Goal: Navigation & Orientation: Find specific page/section

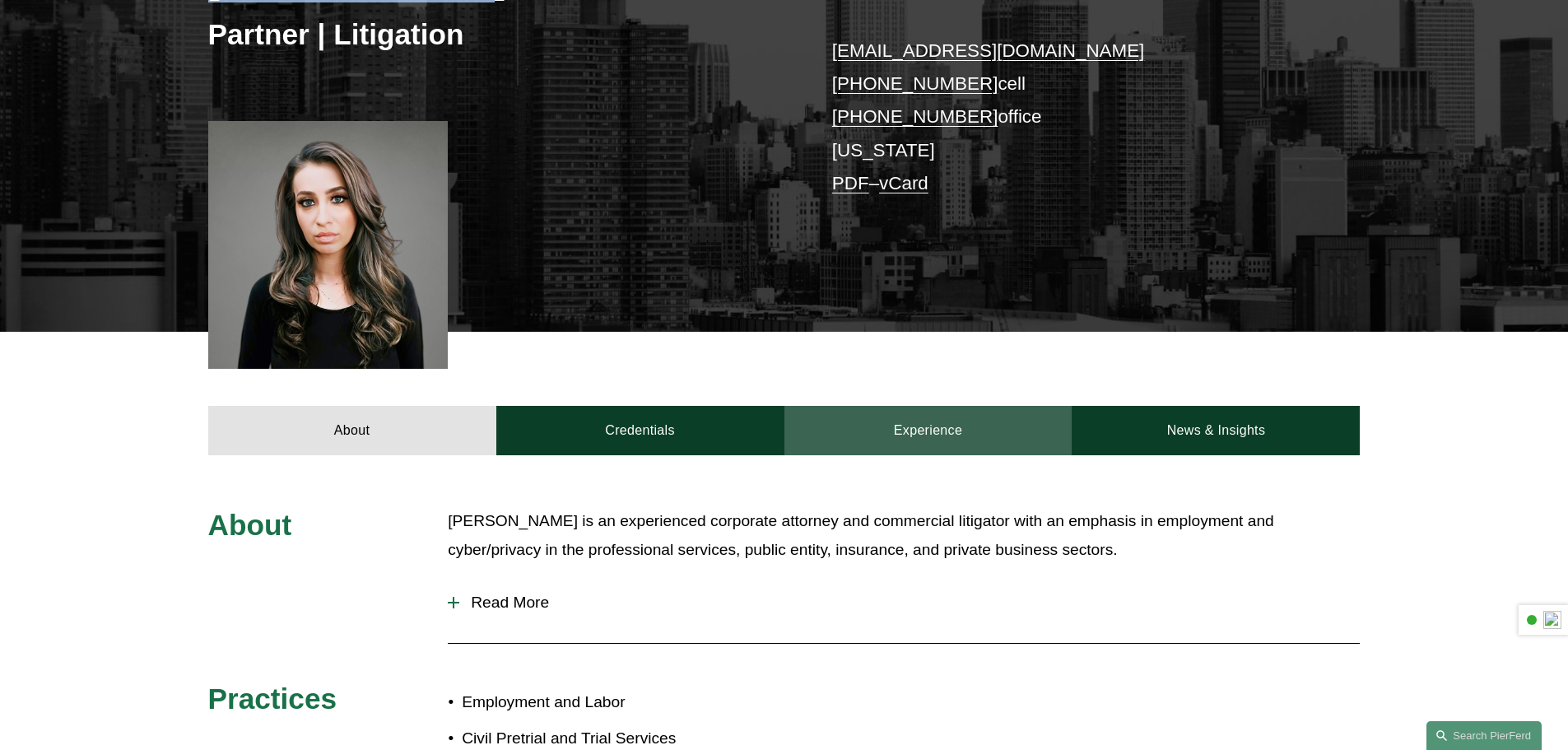
scroll to position [330, 0]
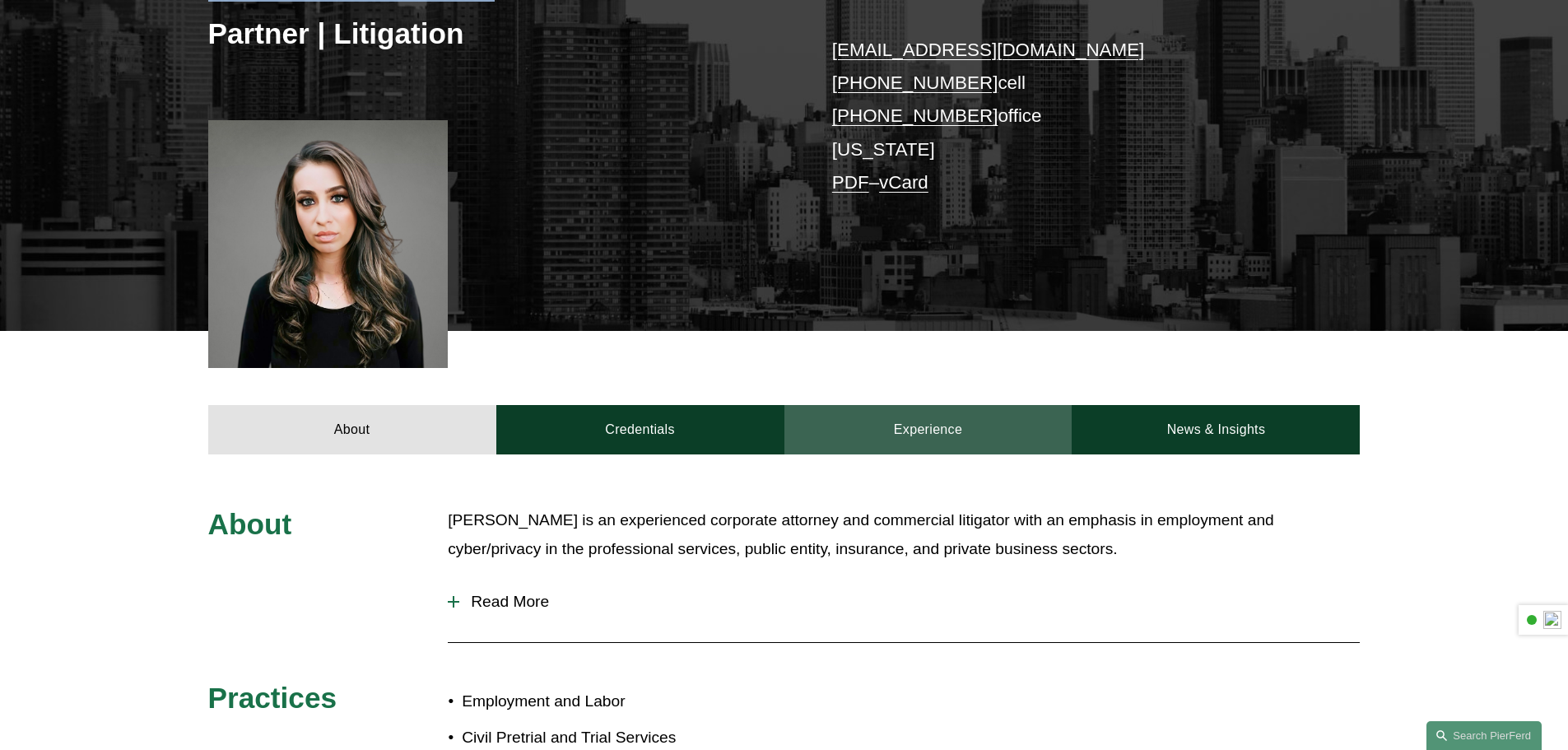
click at [945, 420] on link "Experience" at bounding box center [929, 429] width 288 height 49
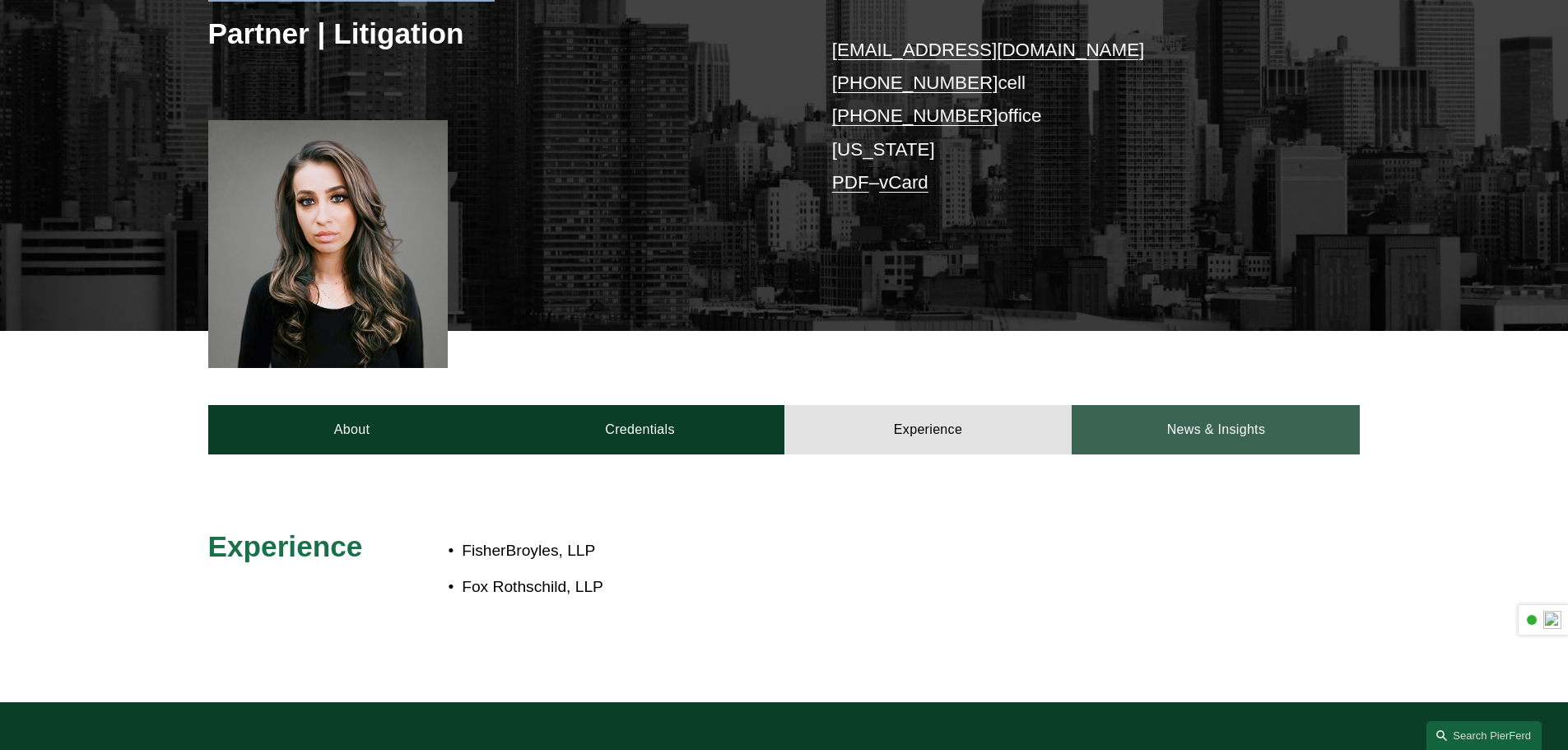
click at [1210, 430] on link "News & Insights" at bounding box center [1216, 429] width 288 height 49
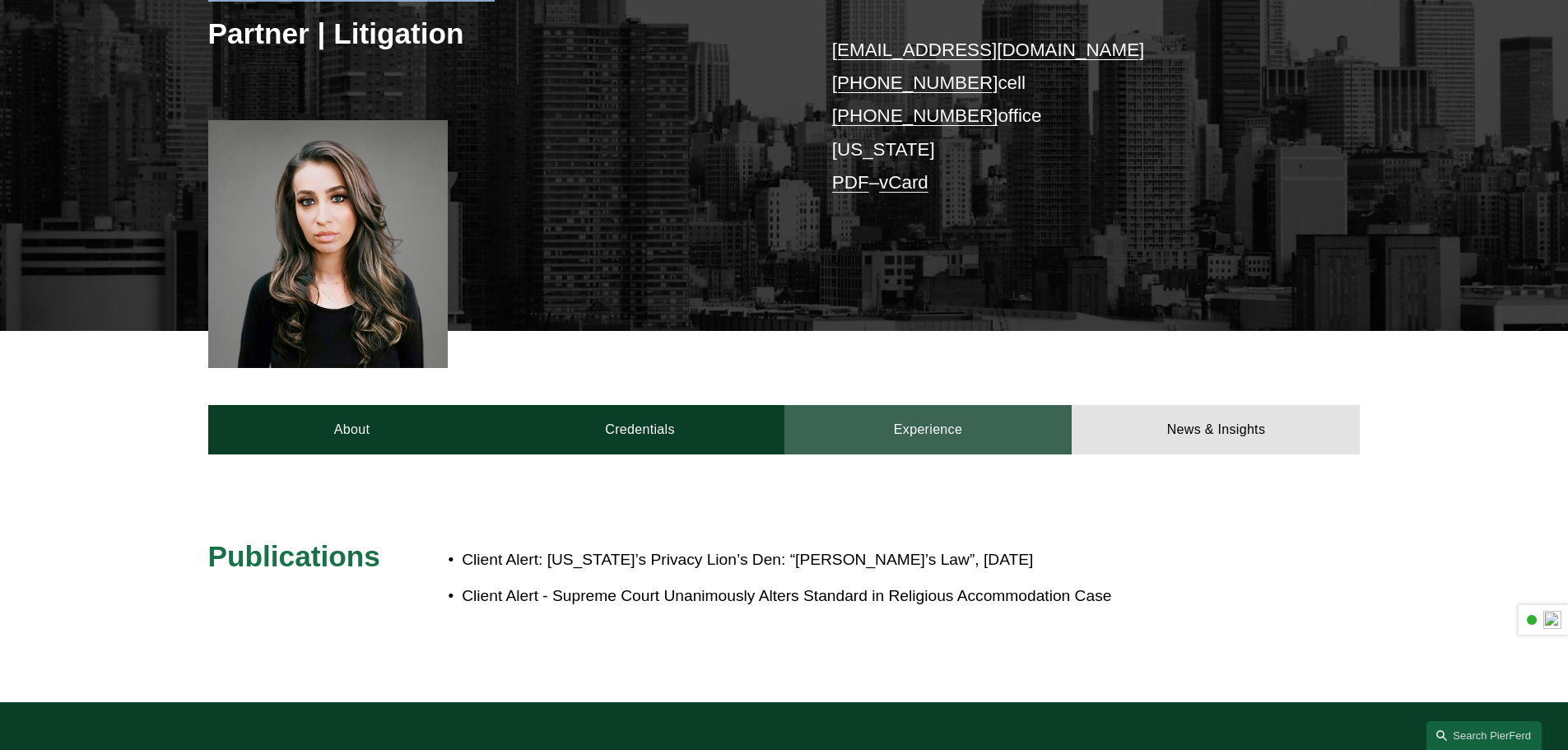
click at [952, 421] on link "Experience" at bounding box center [929, 429] width 288 height 49
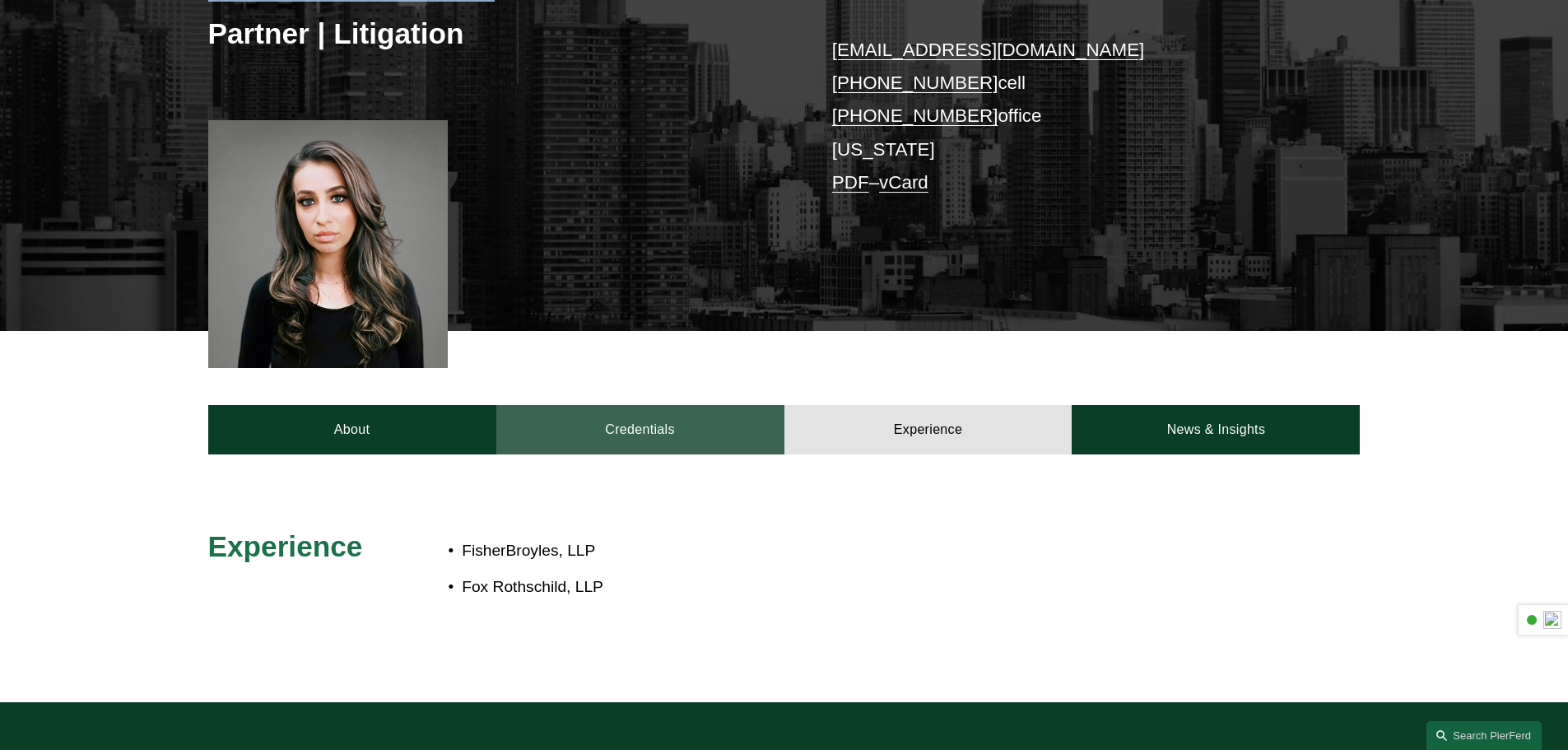
click at [663, 428] on link "Credentials" at bounding box center [641, 429] width 288 height 49
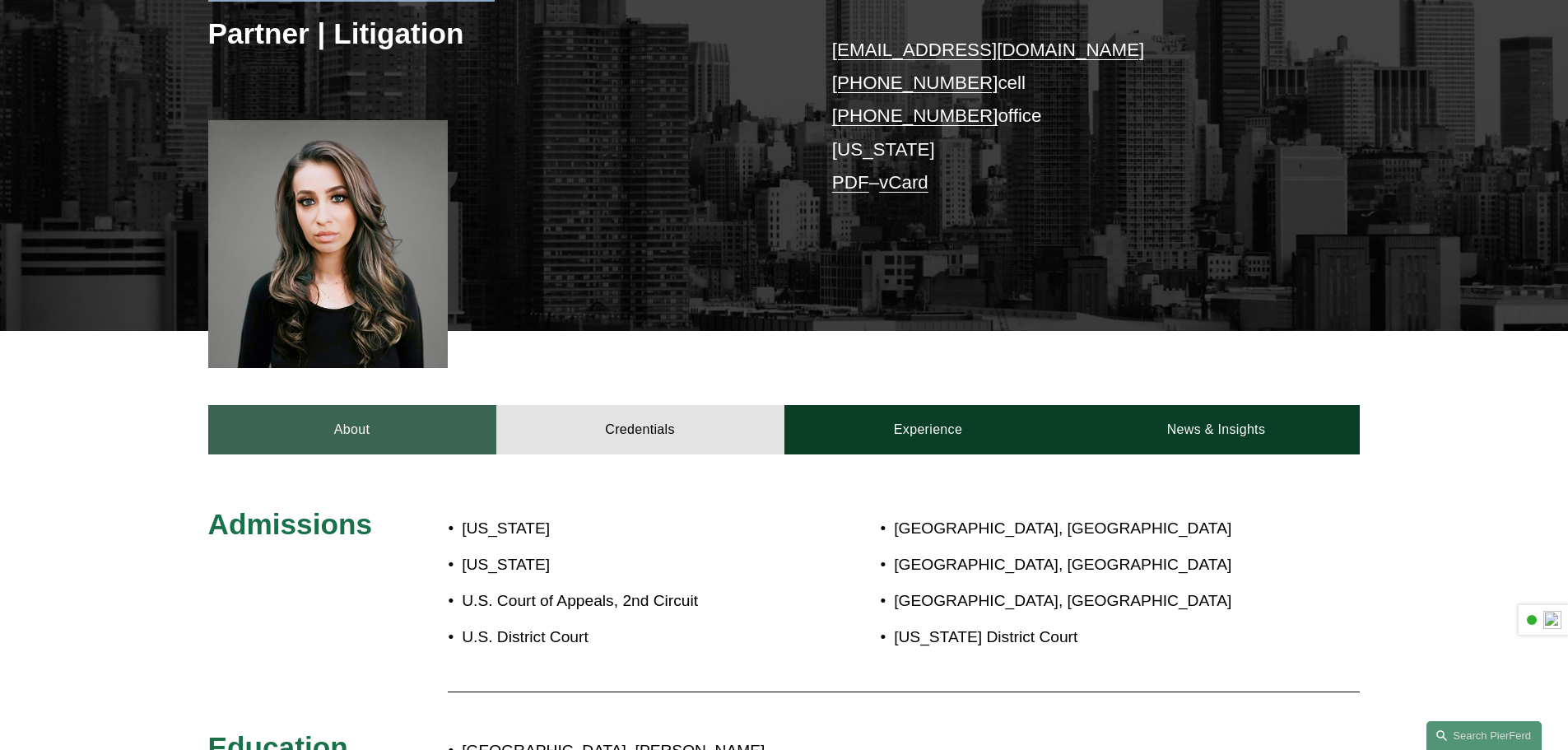
click at [394, 435] on link "About" at bounding box center [353, 429] width 288 height 49
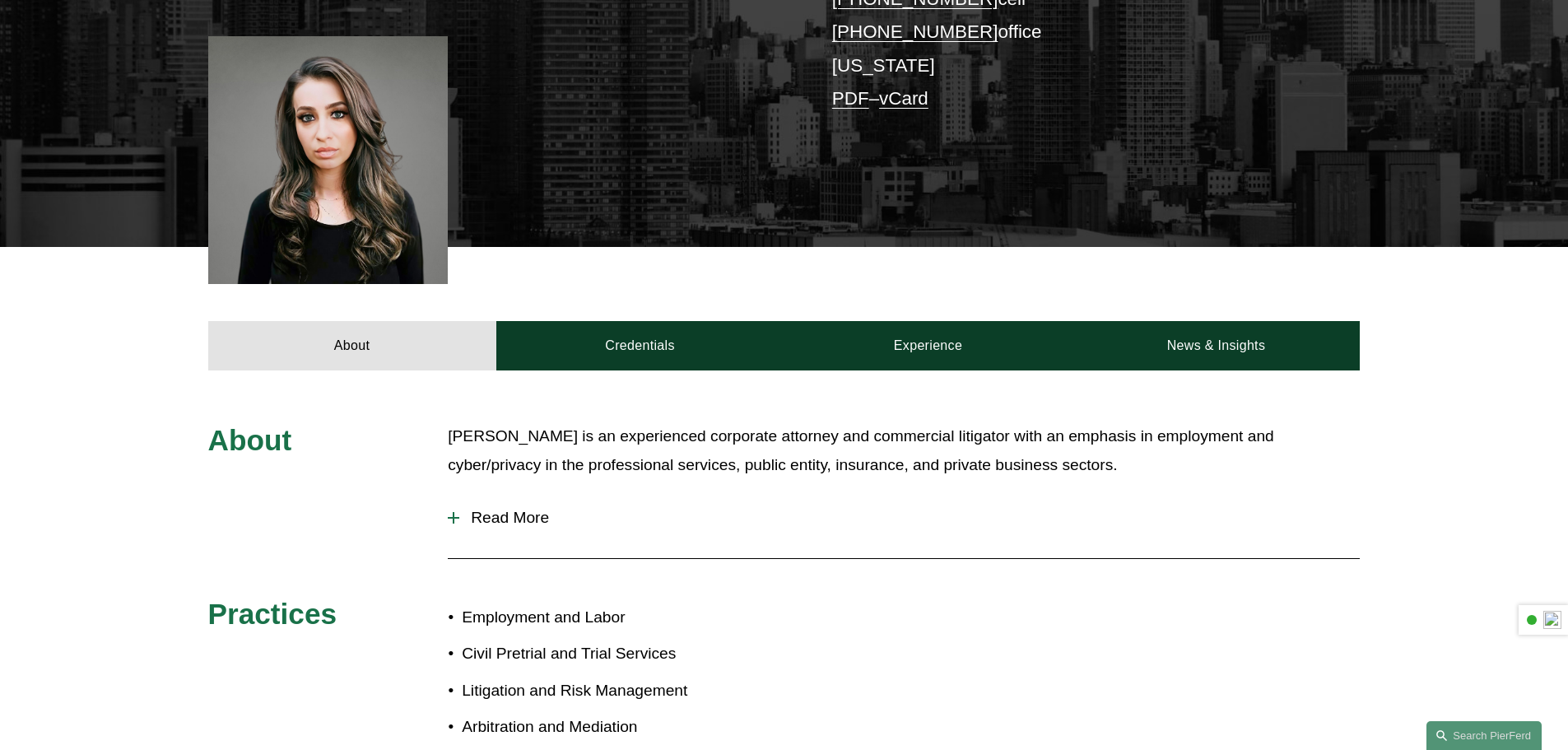
scroll to position [494, 0]
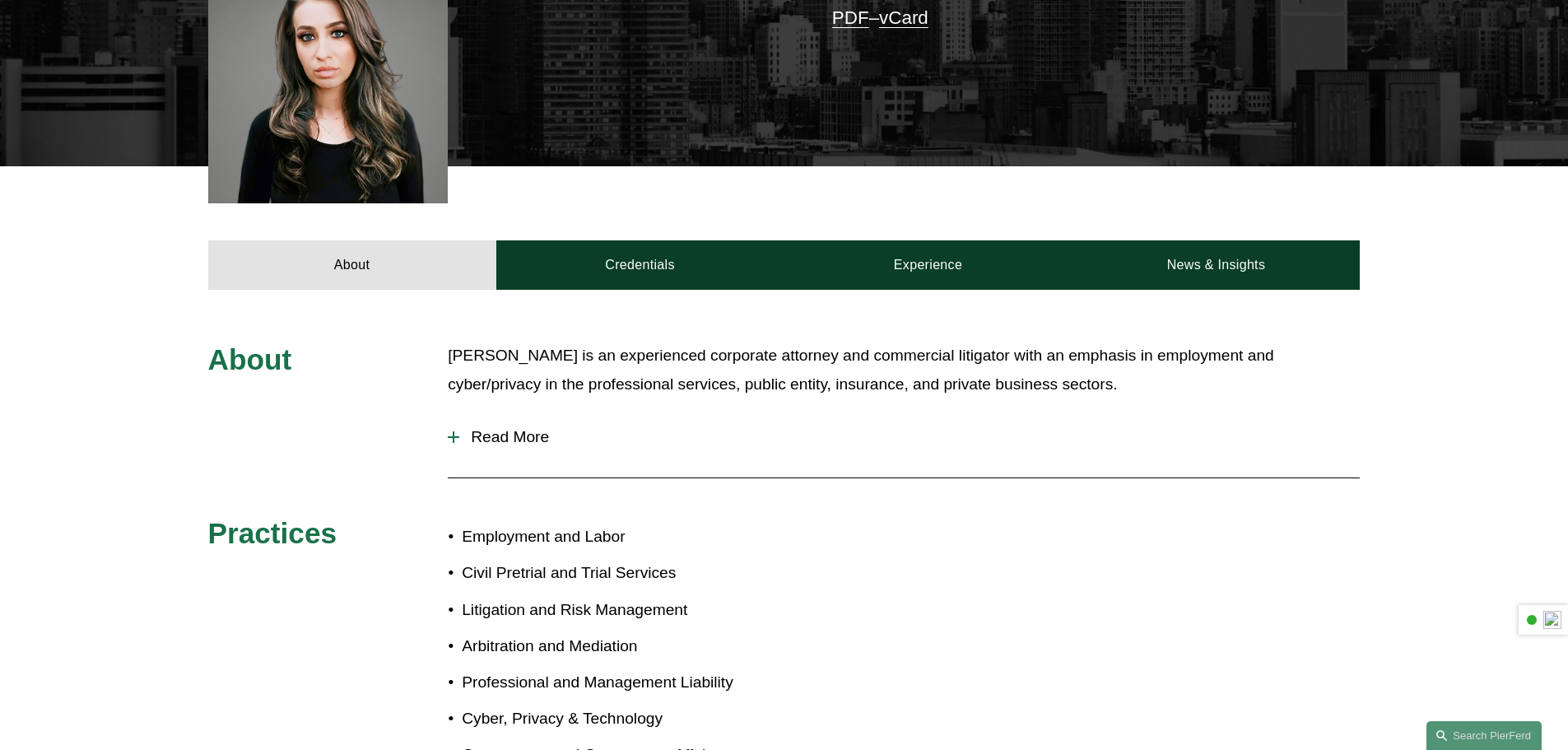
click at [482, 442] on span "Read More" at bounding box center [910, 436] width 901 height 18
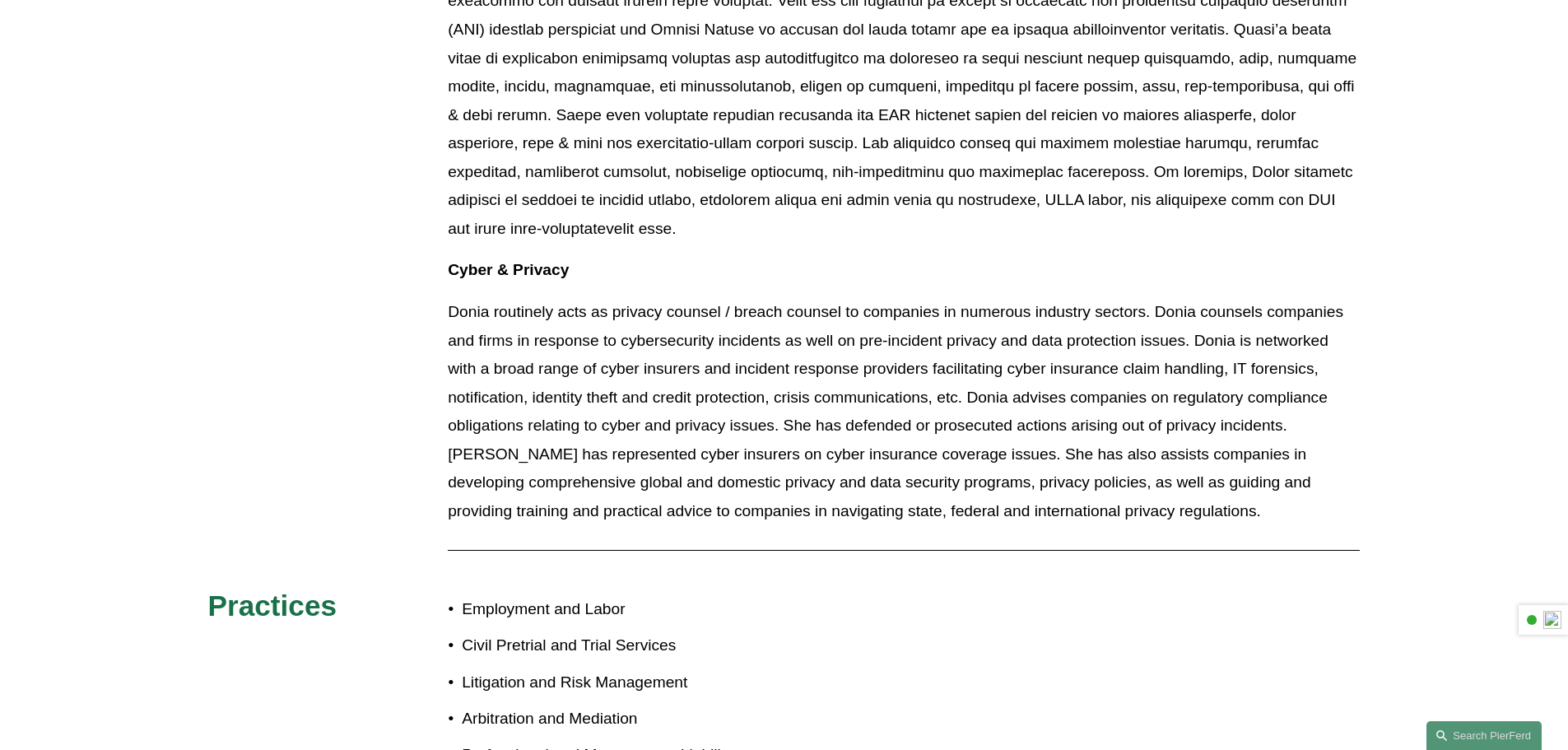
scroll to position [988, 0]
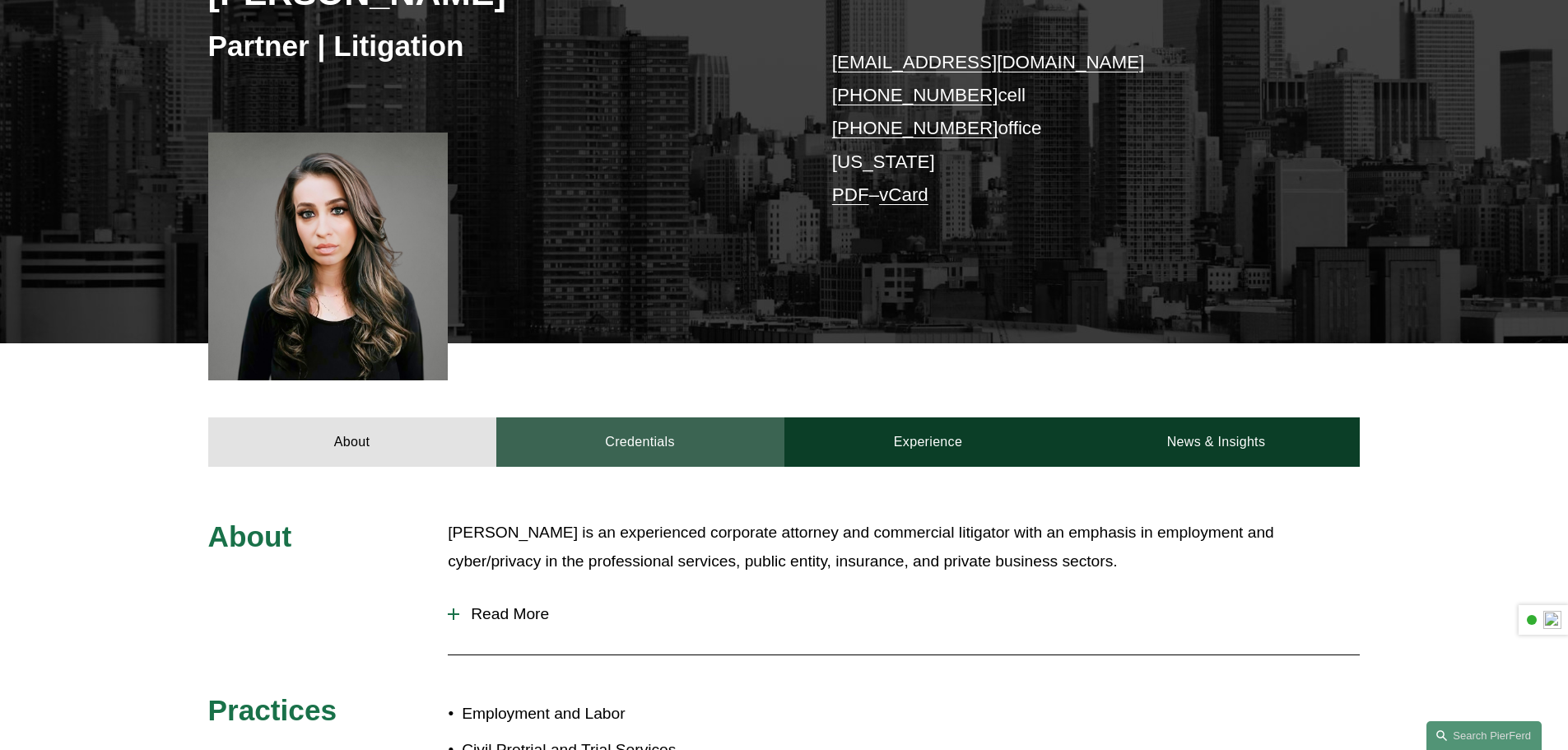
scroll to position [412, 0]
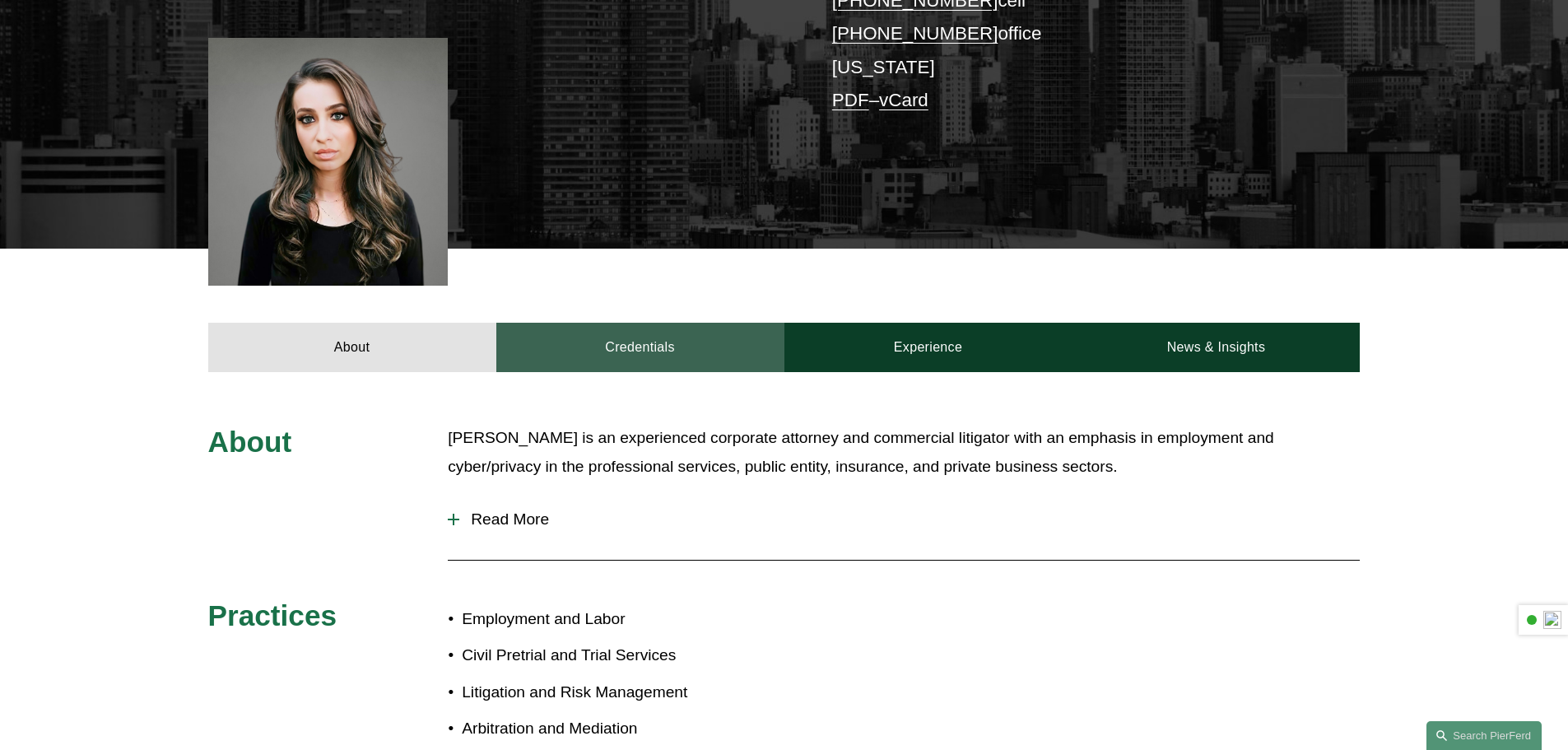
click at [651, 353] on link "Credentials" at bounding box center [641, 347] width 288 height 49
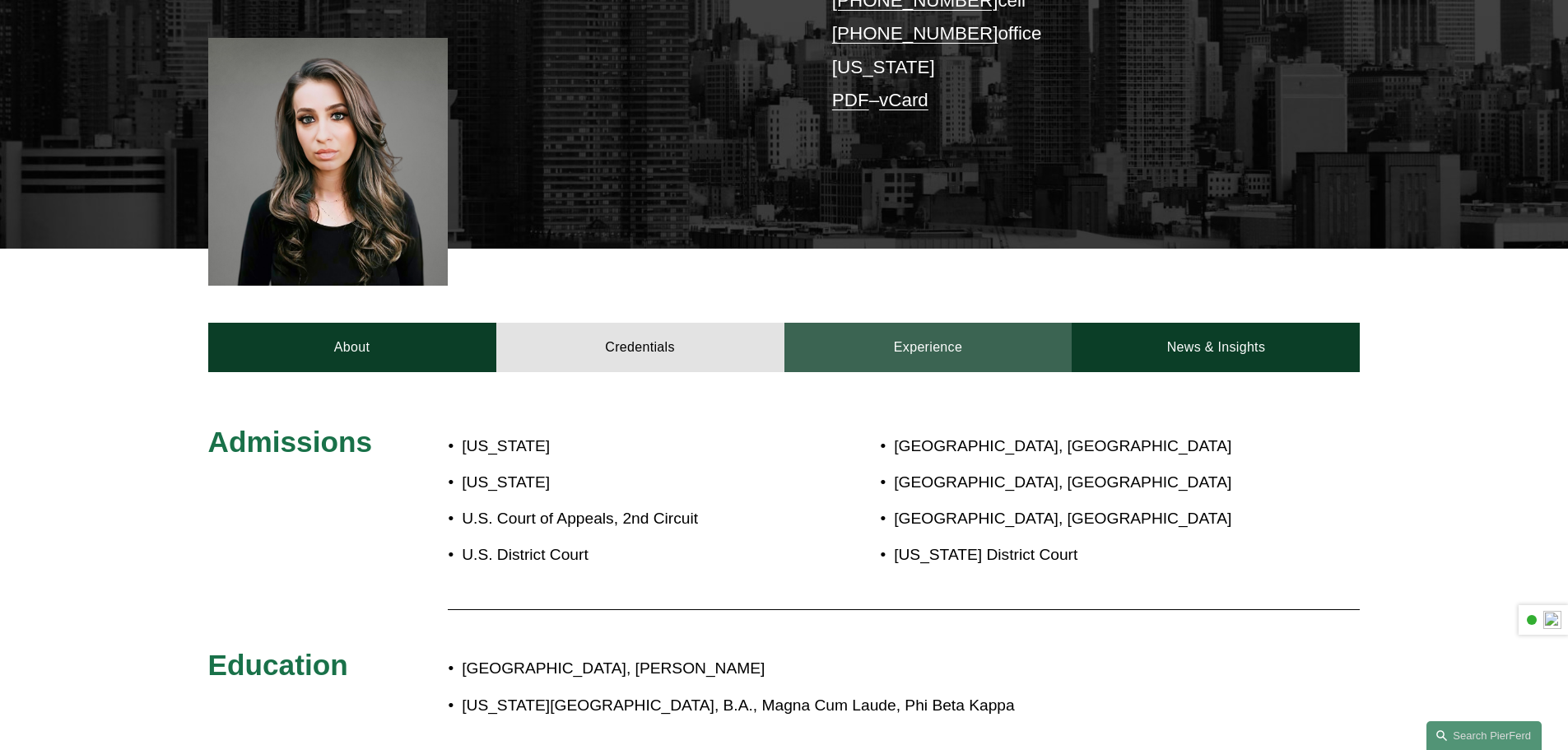
click at [934, 352] on link "Experience" at bounding box center [929, 347] width 288 height 49
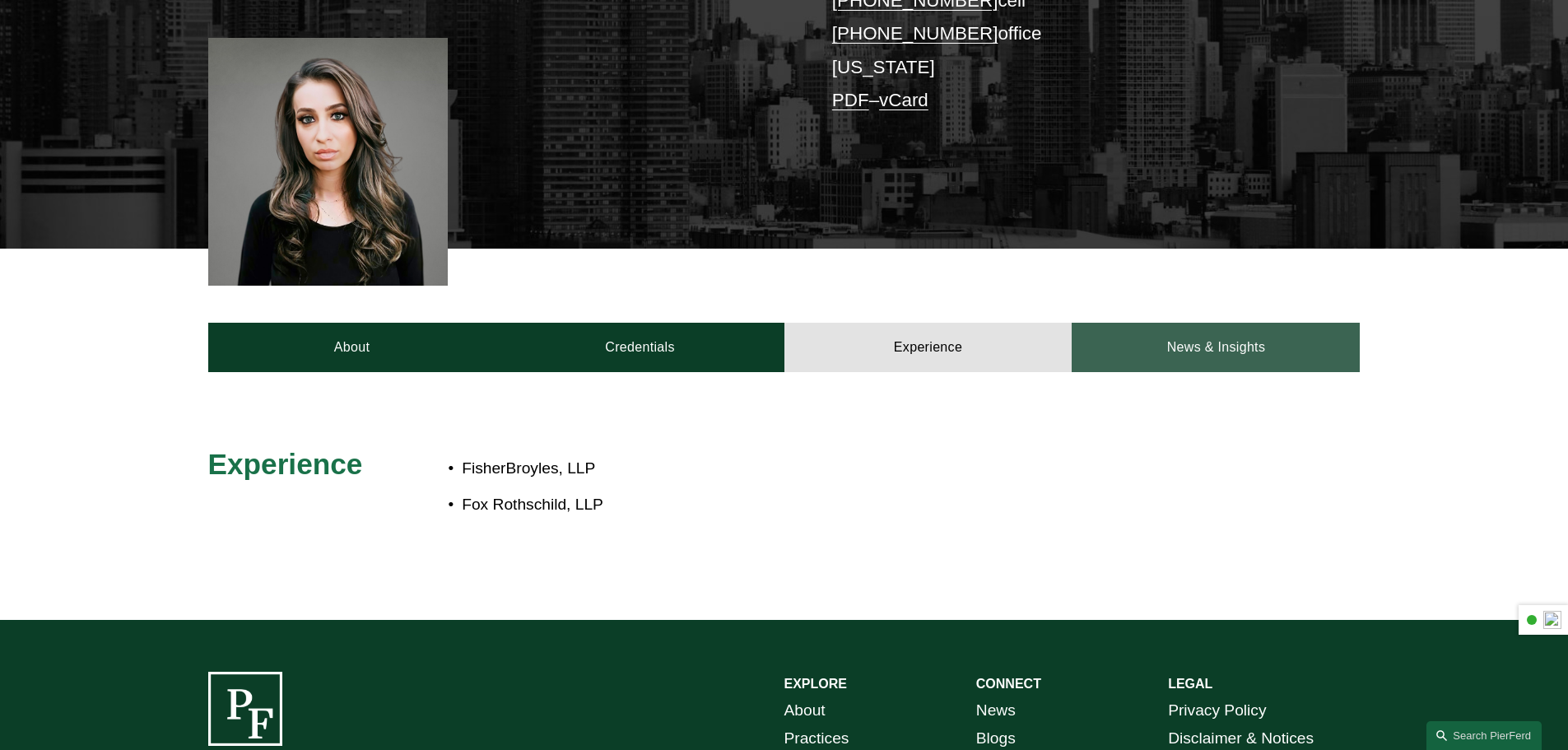
click at [1239, 344] on link "News & Insights" at bounding box center [1216, 347] width 288 height 49
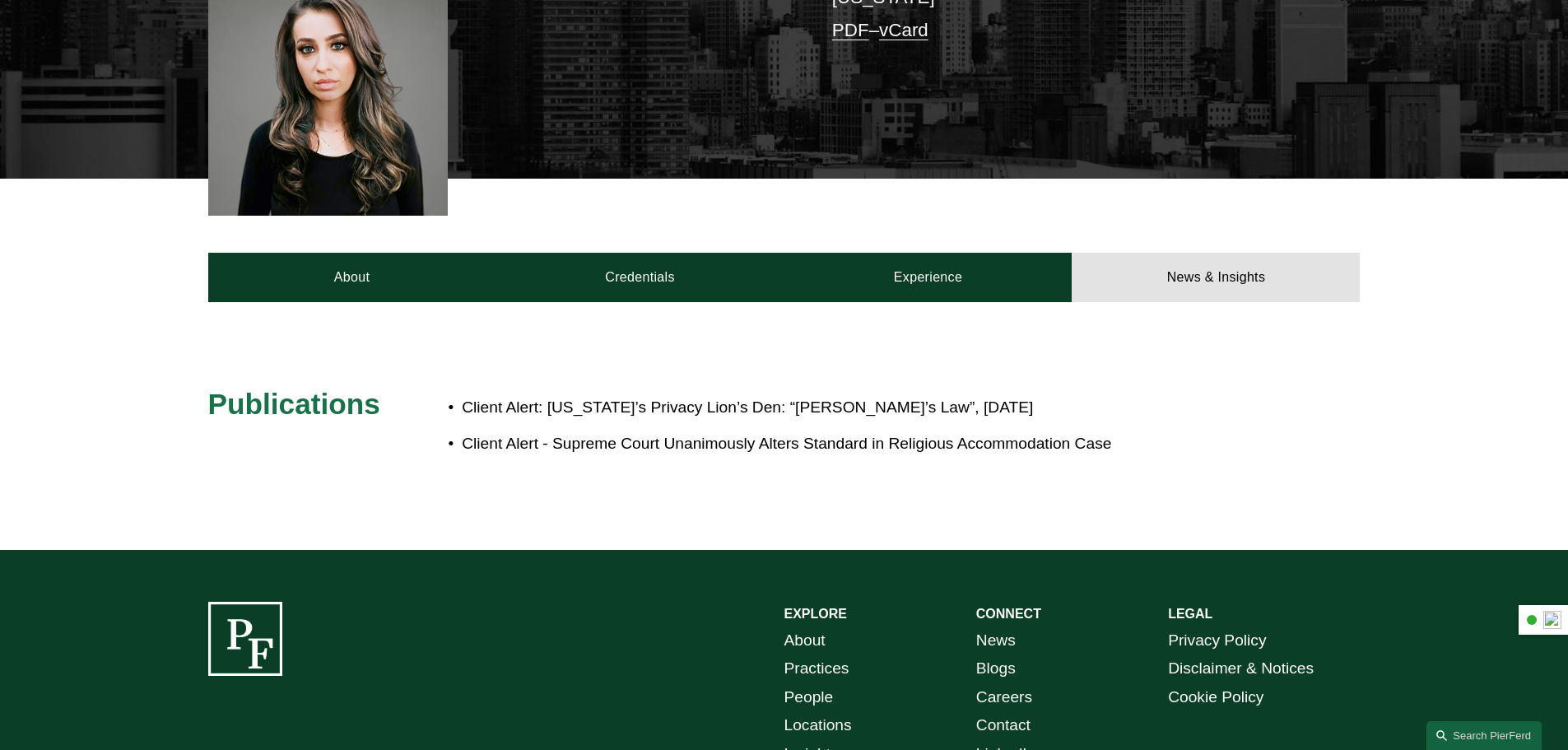
scroll to position [576, 0]
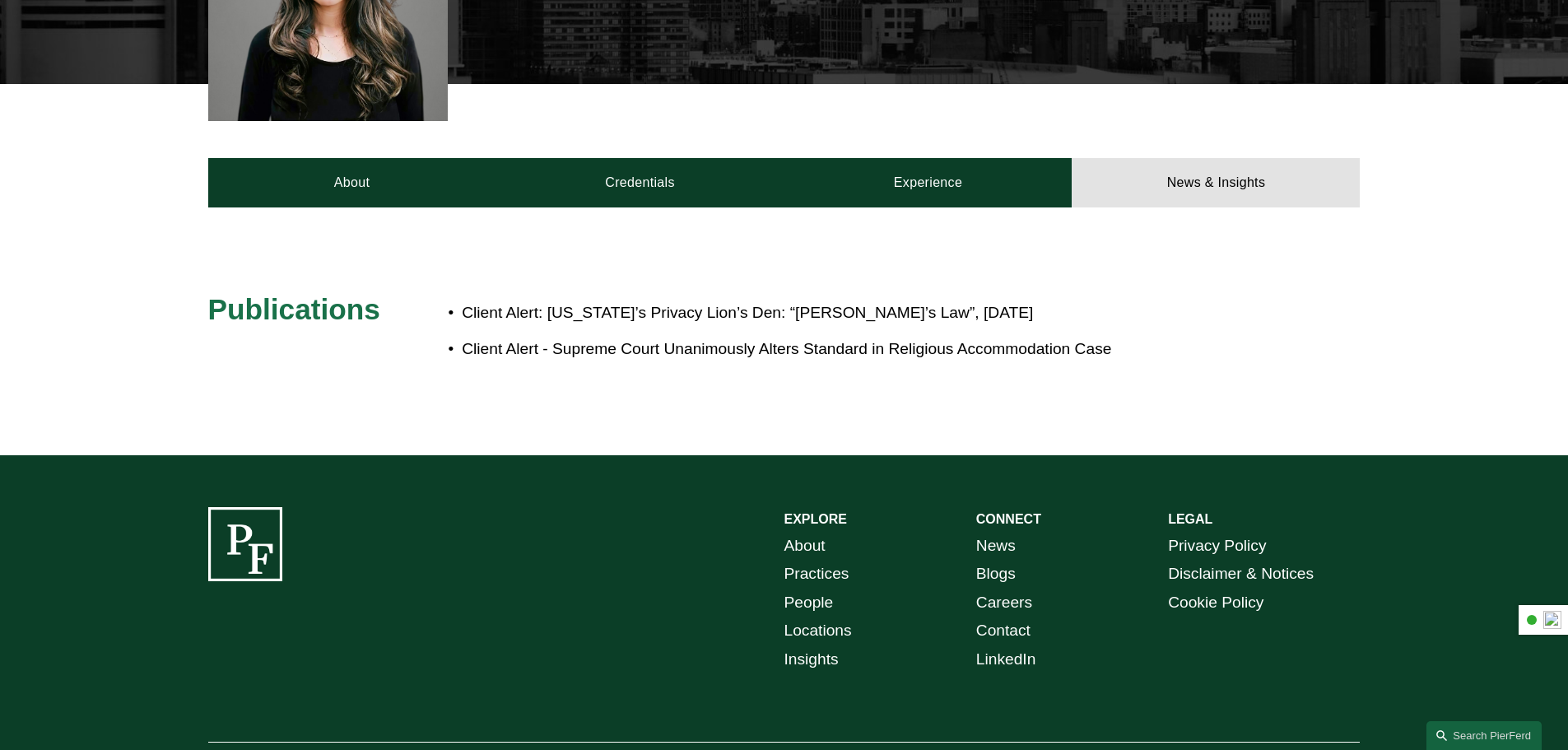
click at [835, 633] on link "Locations" at bounding box center [818, 631] width 67 height 29
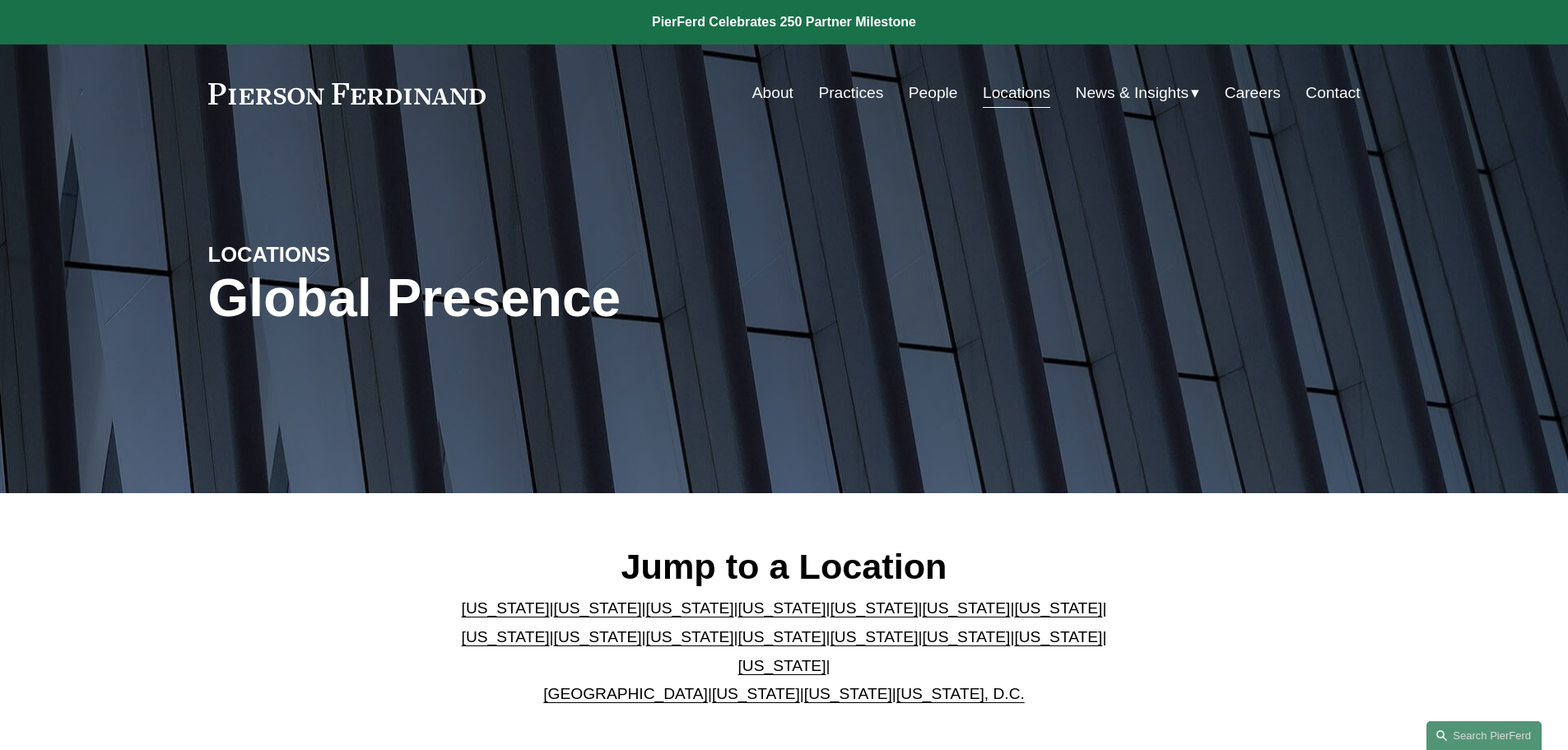
scroll to position [82, 0]
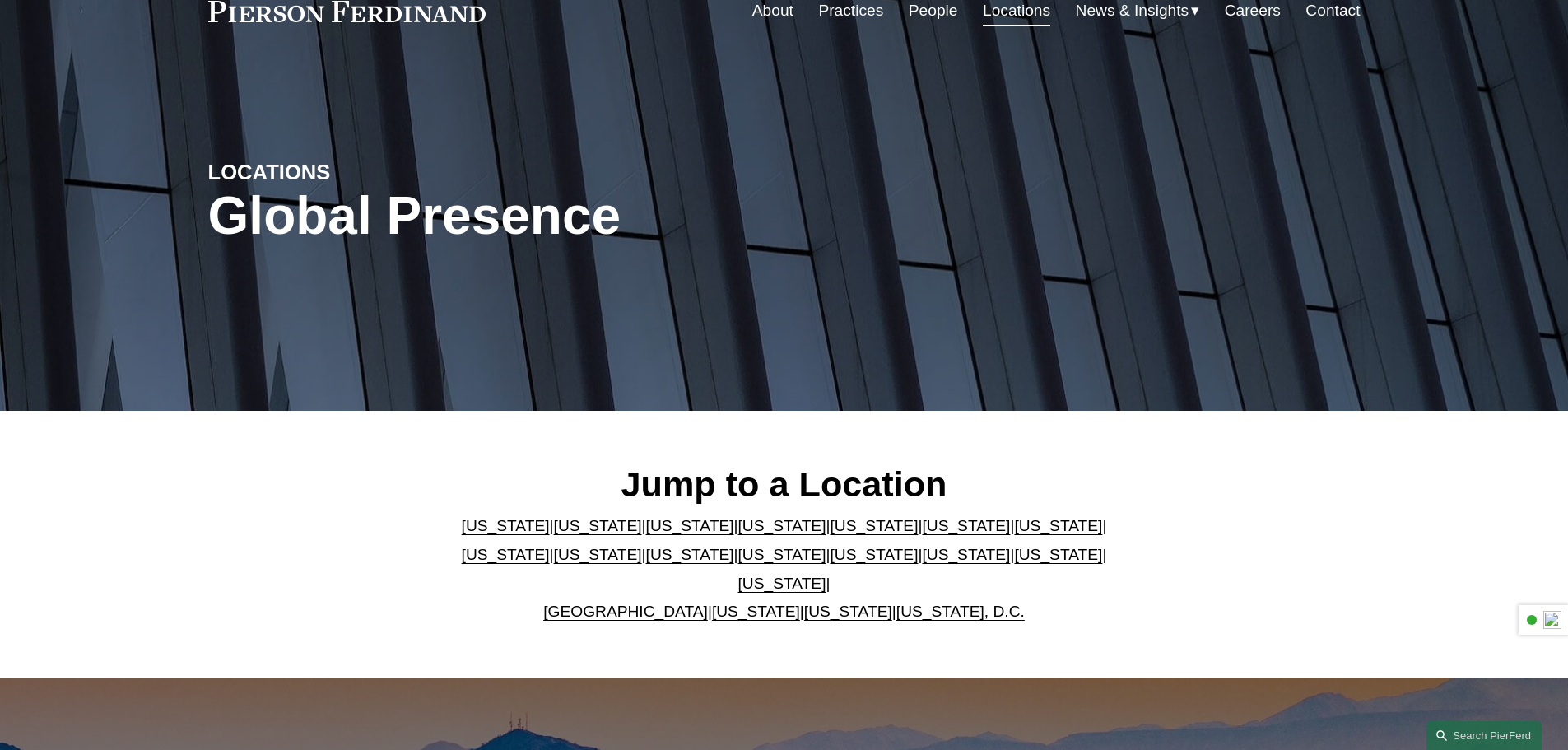
click at [739, 560] on link "[US_STATE]" at bounding box center [783, 555] width 88 height 18
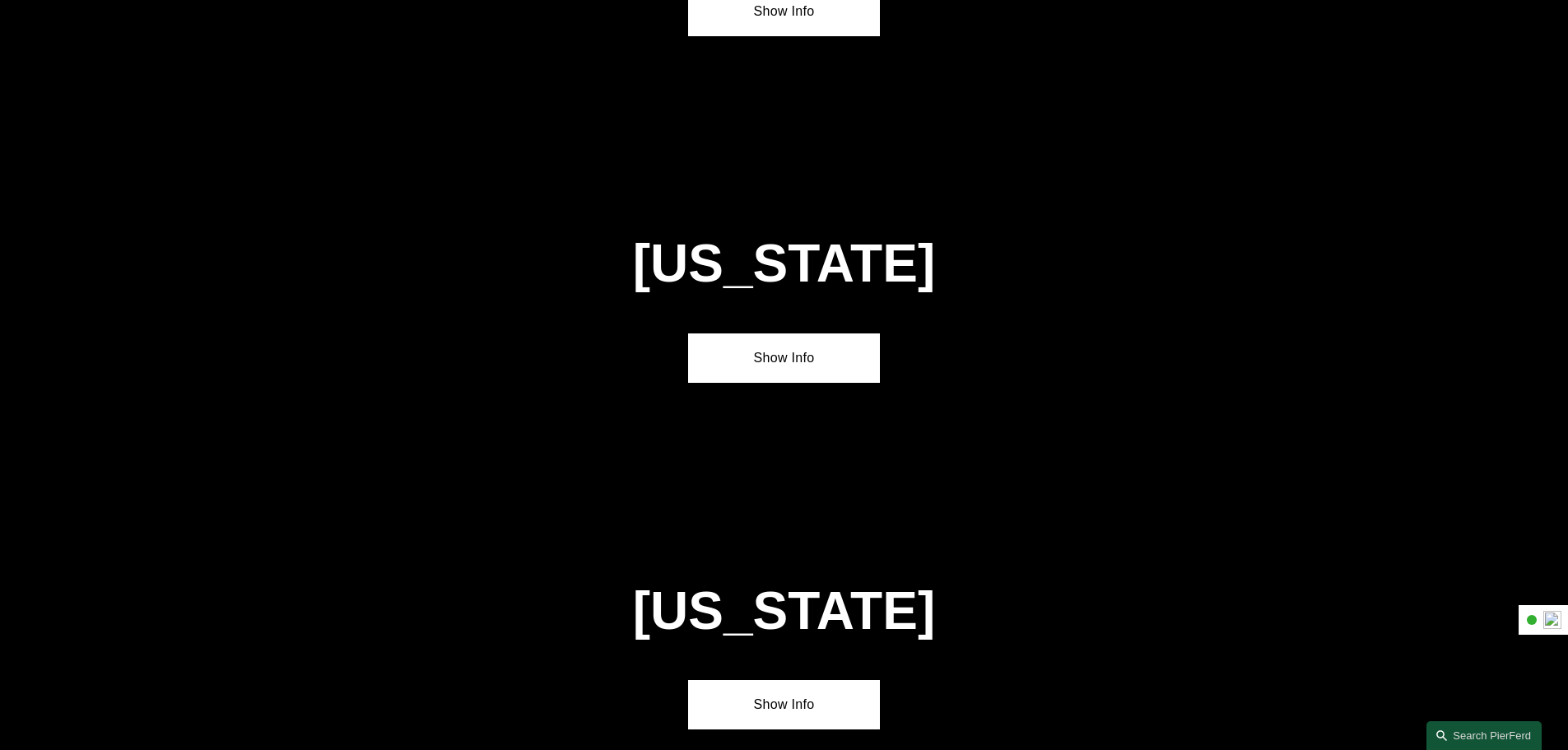
scroll to position [4214, 0]
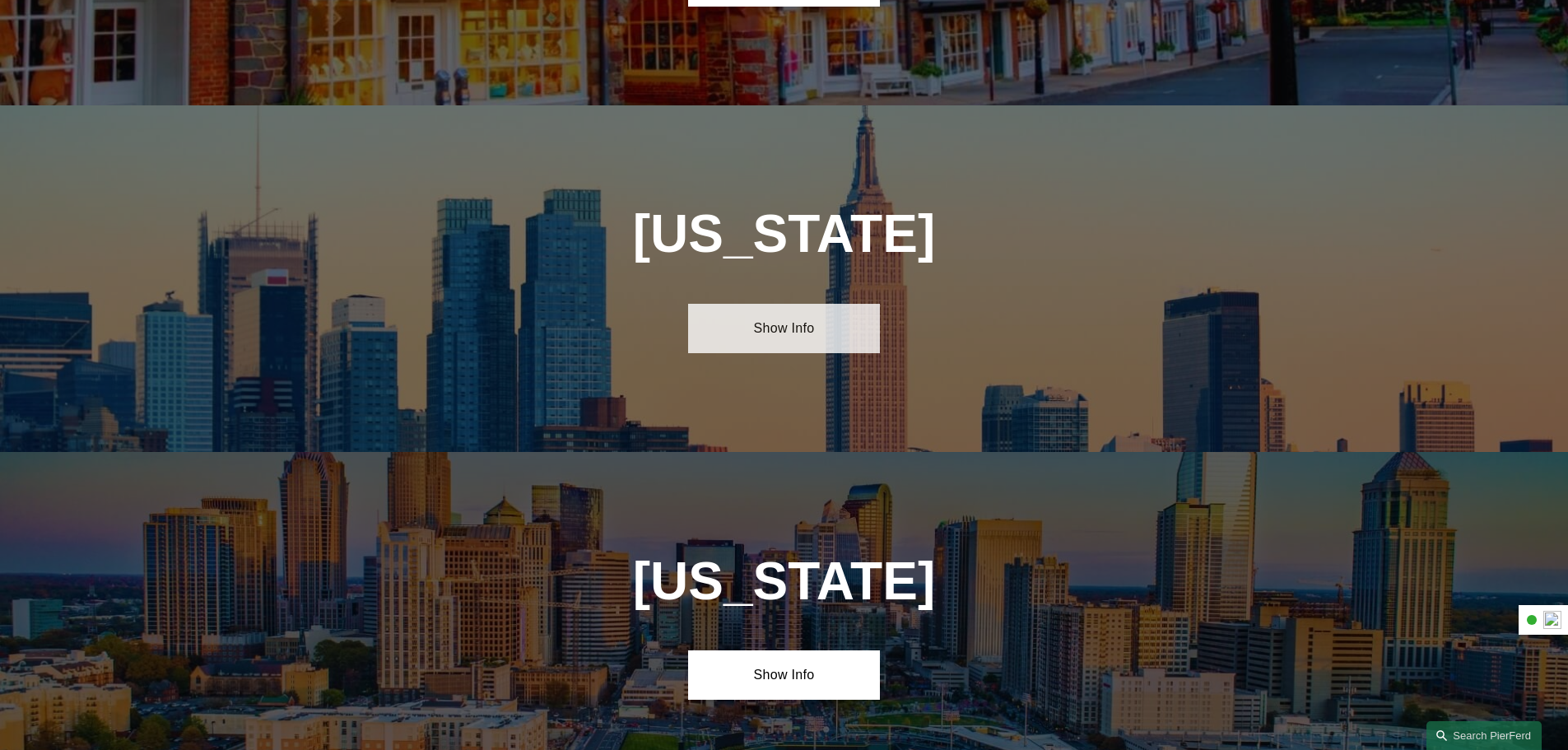
click at [809, 304] on link "Show Info" at bounding box center [784, 329] width 192 height 49
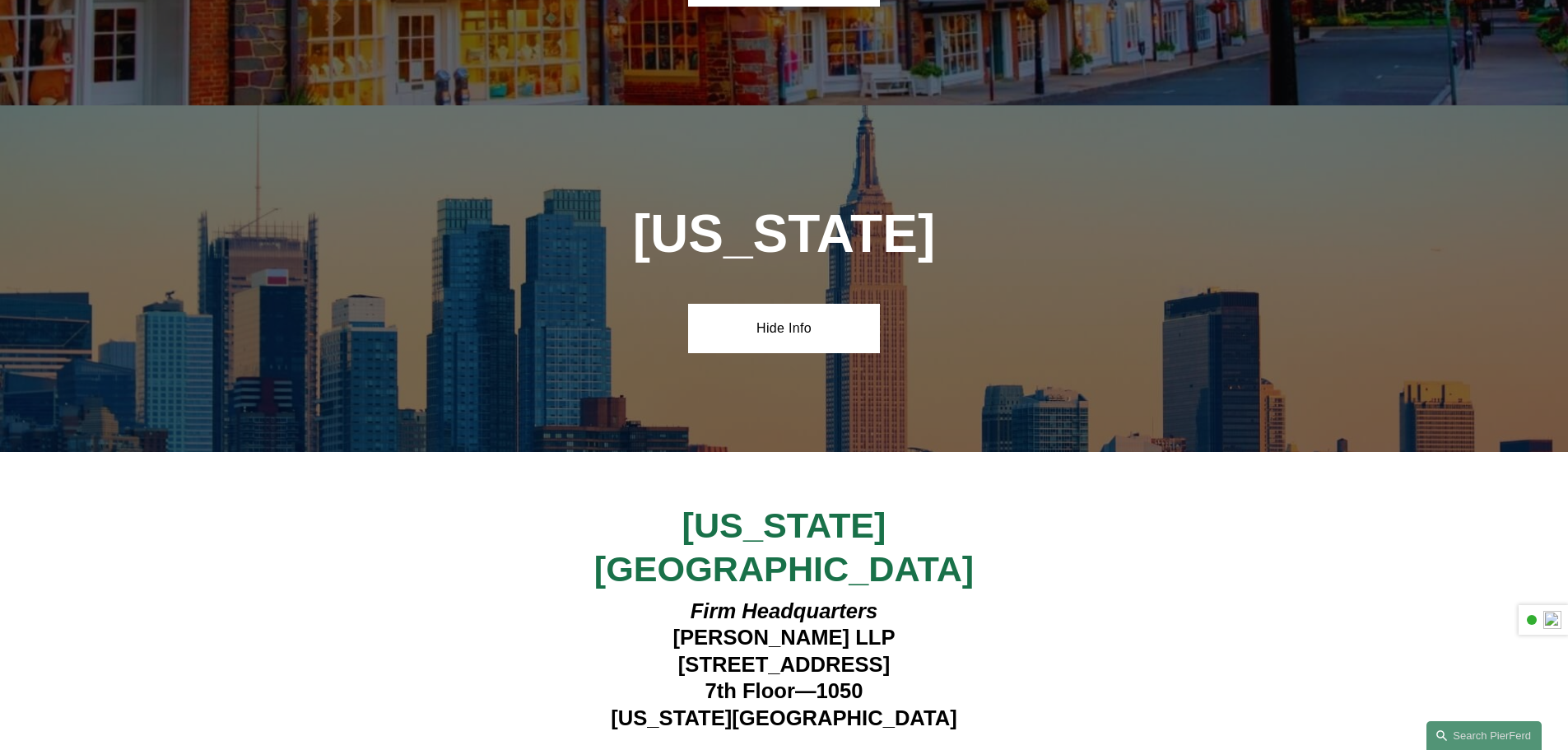
click at [785, 749] on strong "View Lawyers" at bounding box center [778, 762] width 103 height 18
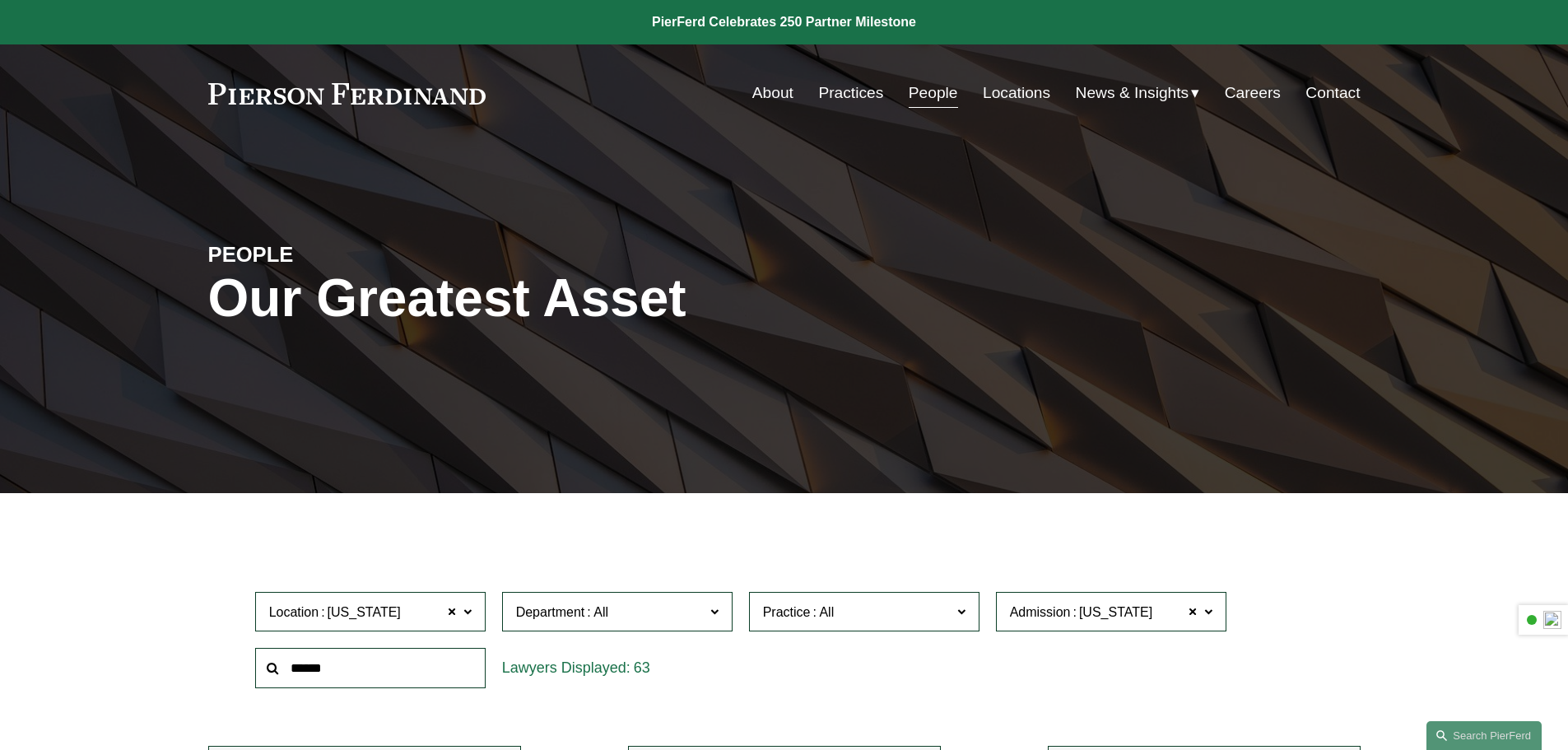
click at [846, 91] on link "Practices" at bounding box center [851, 93] width 65 height 31
